Goal: Task Accomplishment & Management: Manage account settings

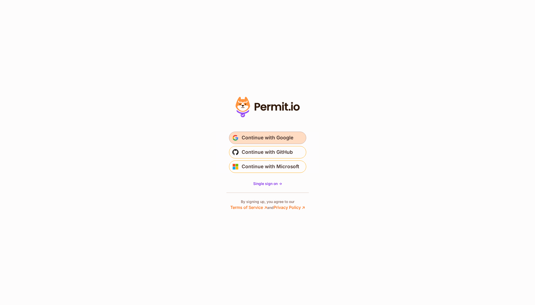
click at [267, 134] on span "Continue with Google" at bounding box center [268, 138] width 52 height 8
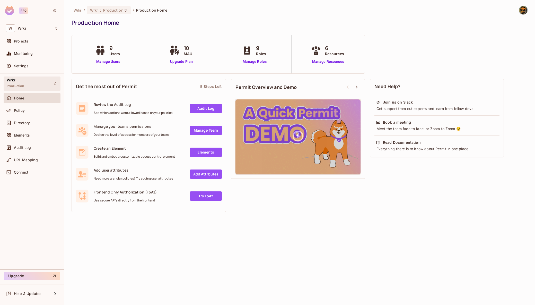
click at [50, 84] on div "Wrkr Production" at bounding box center [32, 83] width 57 height 14
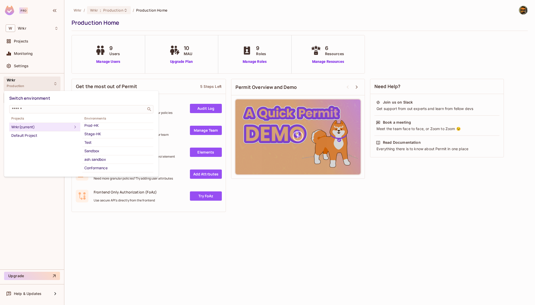
scroll to position [45, 0]
click at [103, 132] on div "Test" at bounding box center [117, 133] width 67 height 6
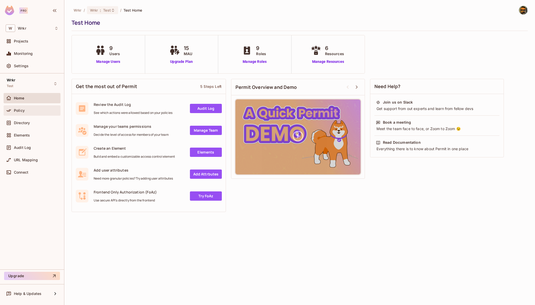
click at [31, 112] on div "Policy" at bounding box center [36, 110] width 45 height 4
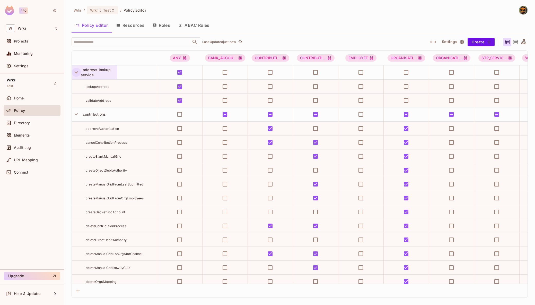
click at [75, 70] on icon "button" at bounding box center [76, 72] width 7 height 7
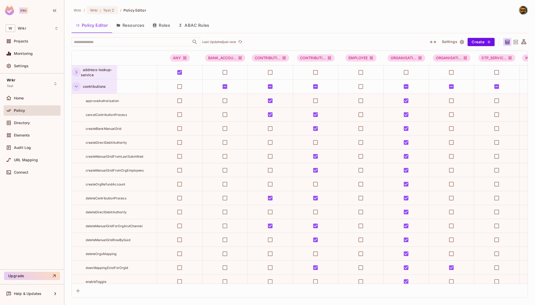
click at [77, 88] on icon "button" at bounding box center [76, 86] width 7 height 7
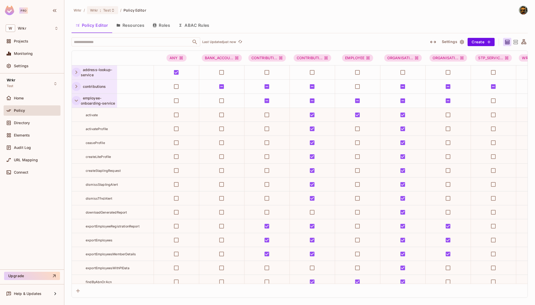
click at [75, 101] on icon "button" at bounding box center [76, 100] width 7 height 7
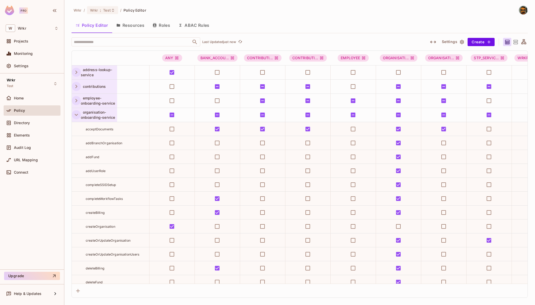
click at [76, 116] on icon "button" at bounding box center [76, 114] width 7 height 7
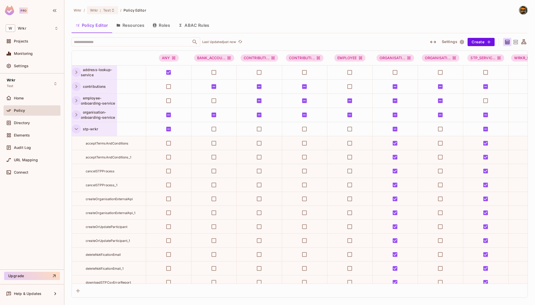
click at [77, 133] on button "button" at bounding box center [76, 128] width 9 height 9
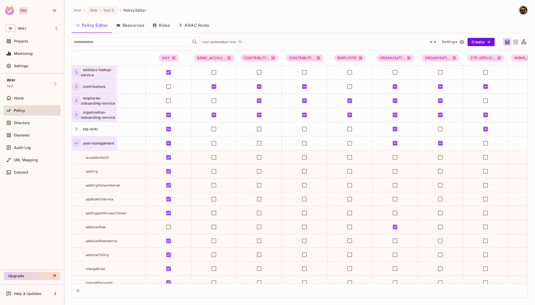
click at [75, 147] on button "button" at bounding box center [76, 143] width 9 height 9
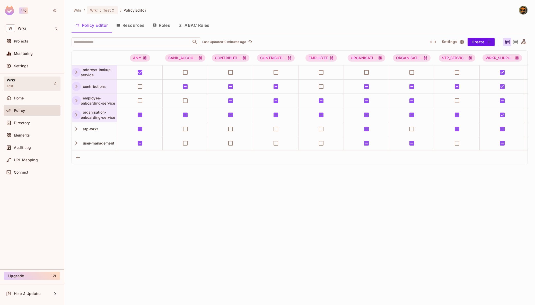
click at [30, 84] on div "Wrkr Test" at bounding box center [32, 83] width 57 height 14
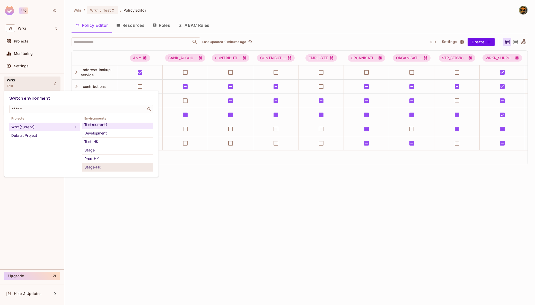
scroll to position [18, 0]
click at [107, 161] on div "Sandbox" at bounding box center [117, 160] width 67 height 6
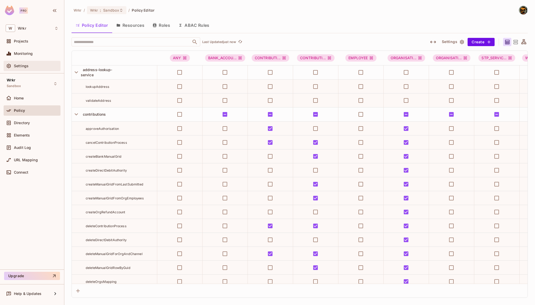
click at [14, 65] on span "Settings" at bounding box center [21, 66] width 15 height 4
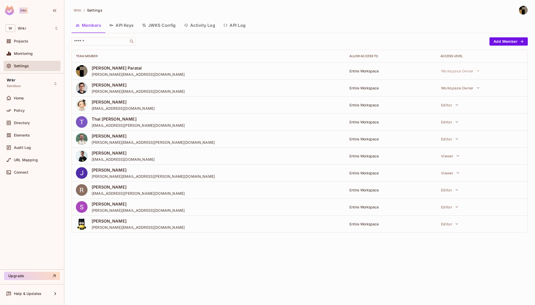
click at [117, 24] on button "API Keys" at bounding box center [121, 25] width 33 height 13
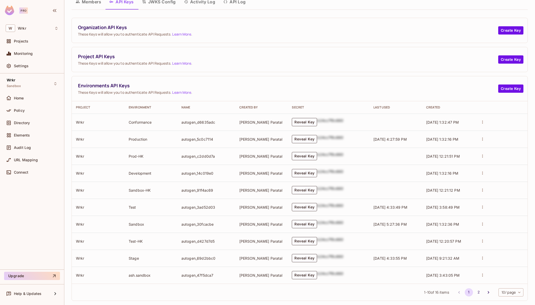
scroll to position [31, 0]
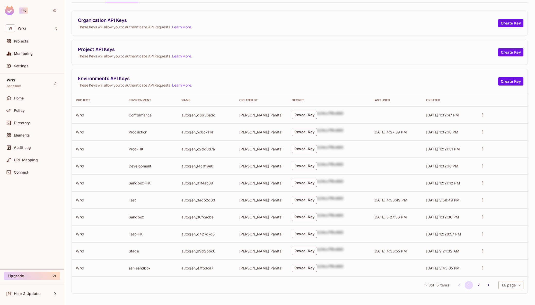
click at [482, 218] on icon "actions" at bounding box center [483, 217] width 5 height 5
click at [308, 217] on div at bounding box center [267, 152] width 535 height 305
click at [312, 217] on button "Reveal Key" at bounding box center [304, 217] width 25 height 8
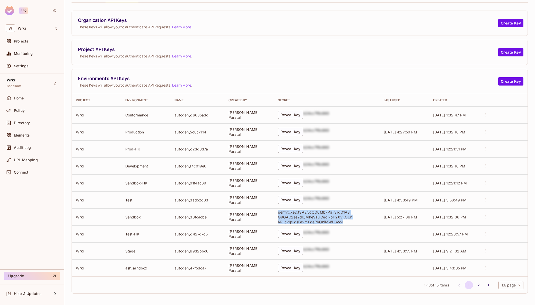
drag, startPoint x: 342, startPoint y: 221, endPoint x: 277, endPoint y: 213, distance: 65.4
click at [277, 213] on td "permit_key_tSAEi5gQO0Mb7PgT3rqO1A8Q9OAC2esYdlQMhe9zujCeqikpH2XvKOUnRRLcvIpIigsF…" at bounding box center [327, 216] width 106 height 17
copy p "permit_key_tSAEi5gQO0Mb7PgT3rqO1A8Q9OAC2esYdlQMhe9zujCeqikpH2XvKOUnRRLcvIpIigsF…"
click at [22, 111] on span "Policy" at bounding box center [19, 110] width 11 height 4
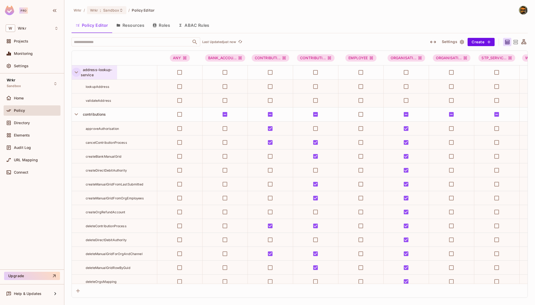
click at [76, 72] on icon "button" at bounding box center [76, 72] width 7 height 7
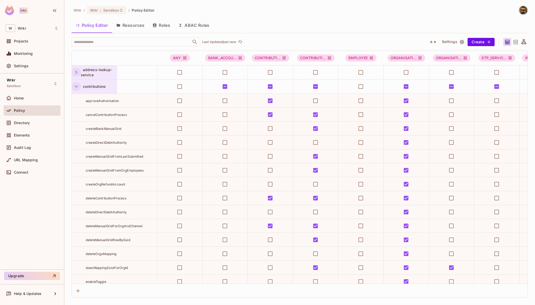
click at [76, 89] on icon "button" at bounding box center [76, 86] width 7 height 7
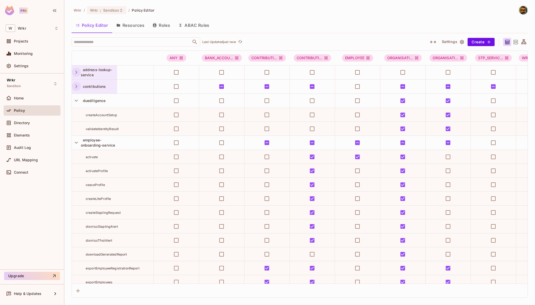
click at [110, 116] on span "createAccountSetup" at bounding box center [101, 115] width 31 height 4
click at [107, 130] on span "validateIdentityResult" at bounding box center [102, 129] width 33 height 4
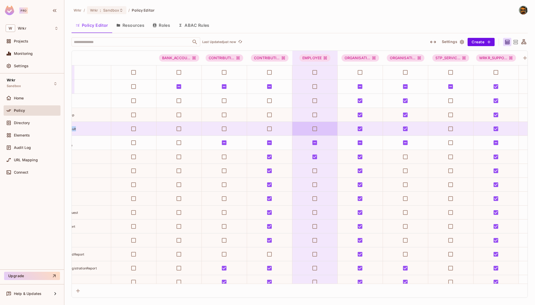
scroll to position [0, 91]
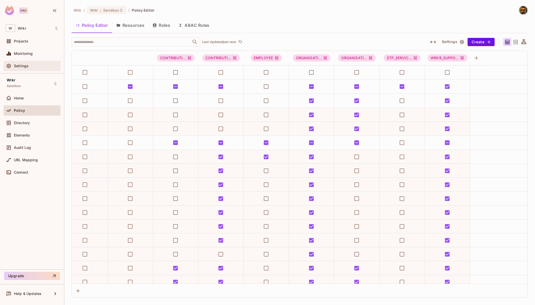
click at [32, 64] on div "Settings" at bounding box center [36, 66] width 45 height 4
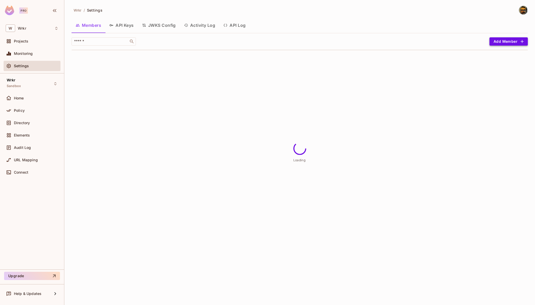
click at [510, 40] on button "Add Member" at bounding box center [509, 41] width 38 height 8
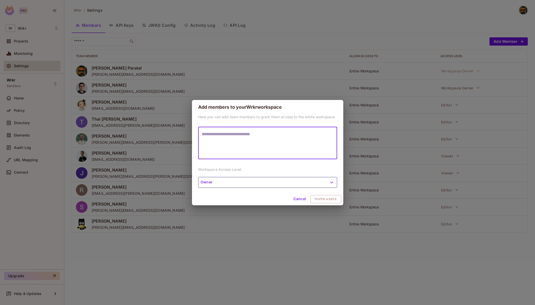
click at [244, 153] on textarea at bounding box center [268, 143] width 132 height 24
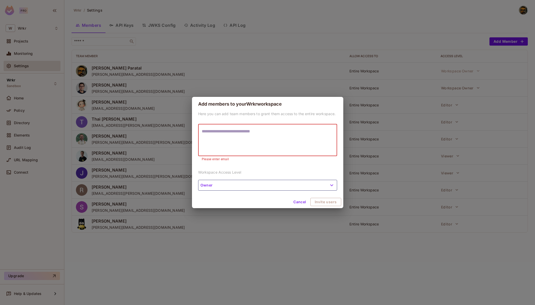
click at [221, 145] on textarea at bounding box center [268, 140] width 132 height 24
paste textarea "**********"
type textarea "**********"
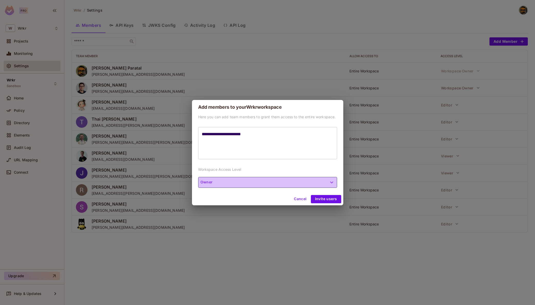
click at [332, 185] on button "Owner" at bounding box center [267, 182] width 139 height 11
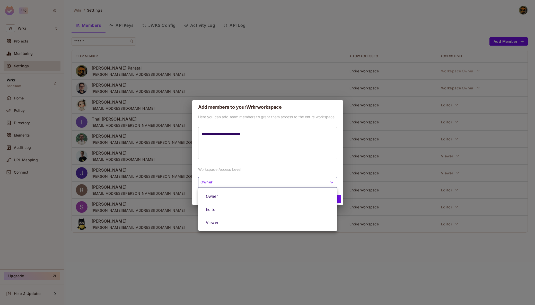
click at [245, 211] on li "Editor" at bounding box center [267, 209] width 139 height 13
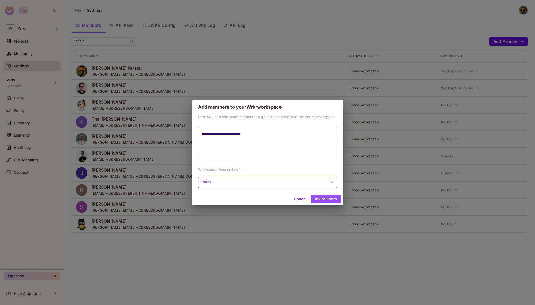
click at [321, 201] on button "Invite users" at bounding box center [326, 199] width 30 height 8
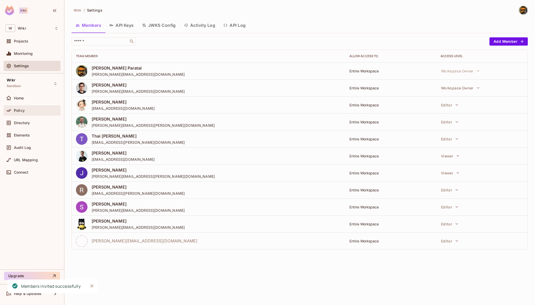
click at [37, 110] on div "Policy" at bounding box center [36, 110] width 45 height 4
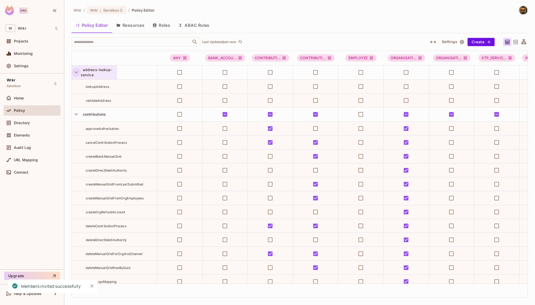
click at [75, 72] on icon "button" at bounding box center [76, 72] width 3 height 2
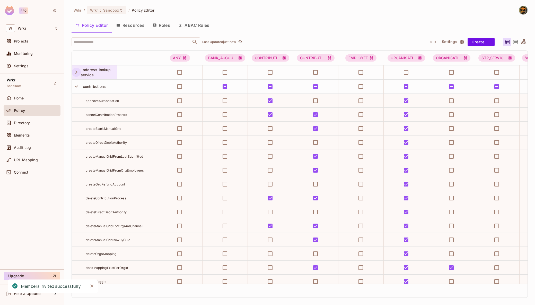
click at [78, 87] on icon "button" at bounding box center [76, 86] width 7 height 7
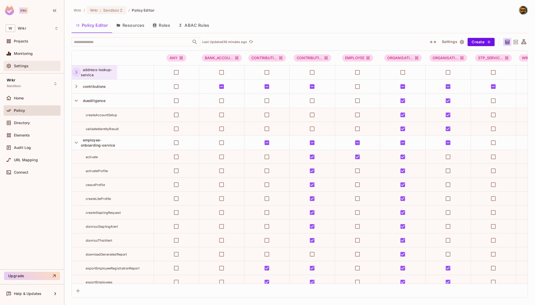
click at [33, 65] on div "Settings" at bounding box center [36, 66] width 45 height 4
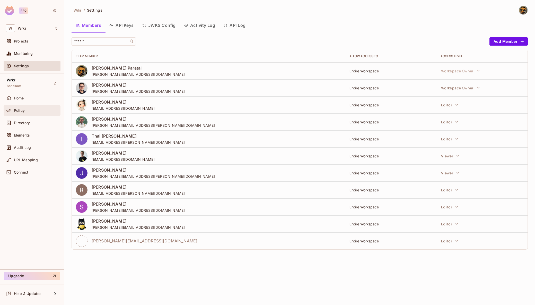
click at [30, 105] on div "Policy" at bounding box center [32, 110] width 57 height 10
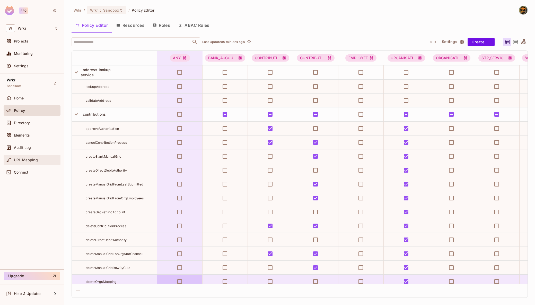
click at [40, 159] on div "URL Mapping" at bounding box center [36, 160] width 45 height 4
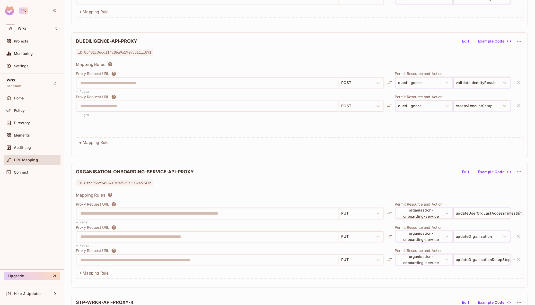
scroll to position [198, 0]
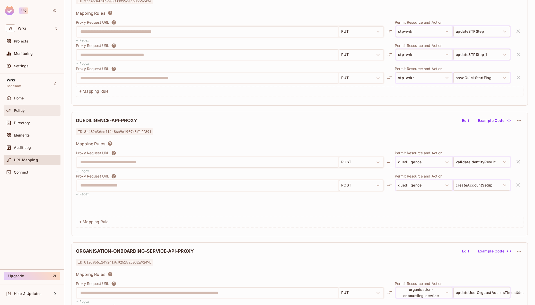
click at [23, 109] on span "Policy" at bounding box center [19, 110] width 11 height 4
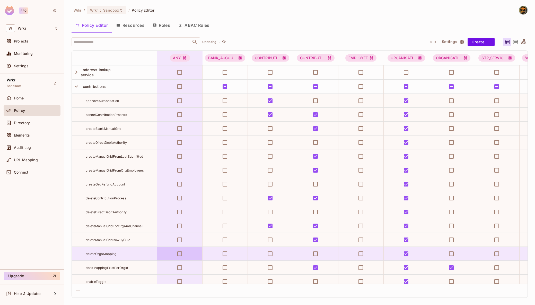
click at [76, 110] on td "cancelContributionProcess" at bounding box center [115, 115] width 86 height 14
click at [76, 84] on icon "button" at bounding box center [76, 86] width 7 height 7
